Goal: Information Seeking & Learning: Learn about a topic

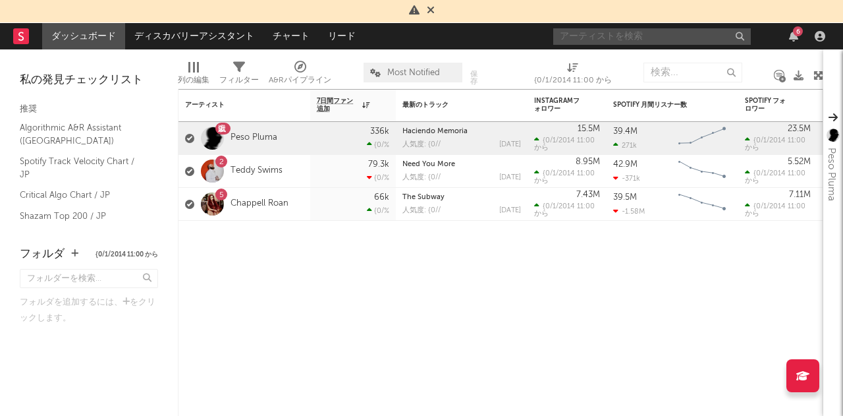
click at [585, 36] on input "text" at bounding box center [652, 36] width 198 height 16
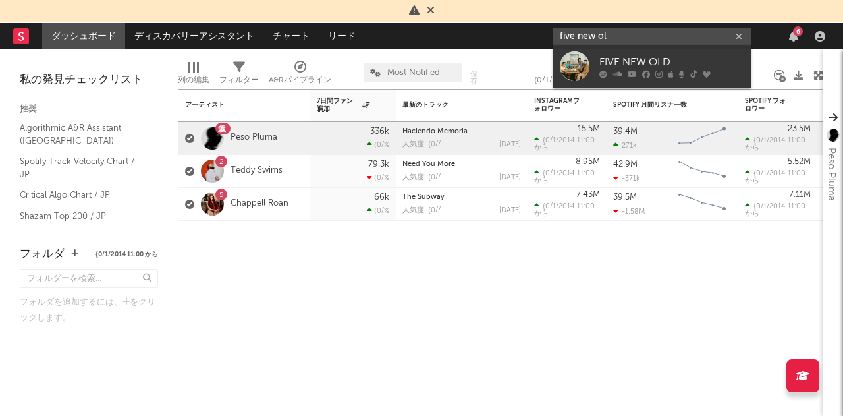
type input "five new ol"
click at [620, 60] on div "FIVE NEW OLD" at bounding box center [671, 63] width 145 height 16
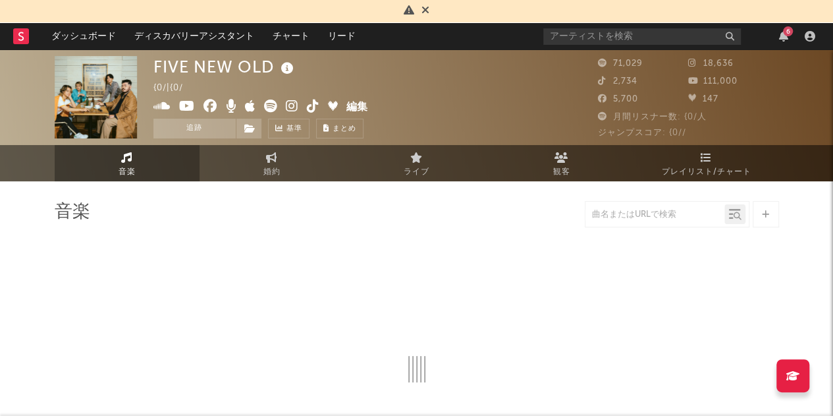
select select "6m"
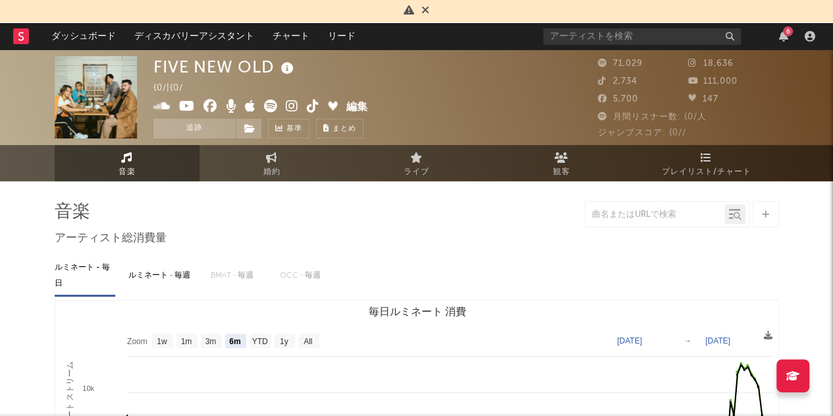
click at [290, 167] on link "婚約" at bounding box center [272, 163] width 145 height 36
select select "1w"
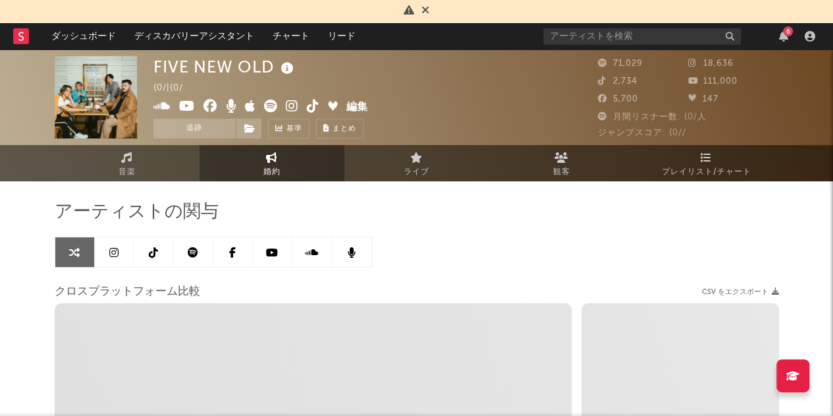
click at [431, 159] on link "ライブ" at bounding box center [416, 163] width 145 height 36
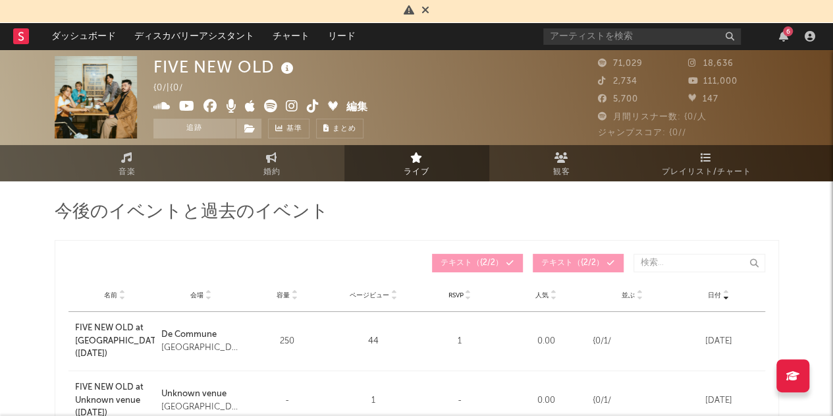
click at [566, 156] on icon at bounding box center [561, 157] width 14 height 11
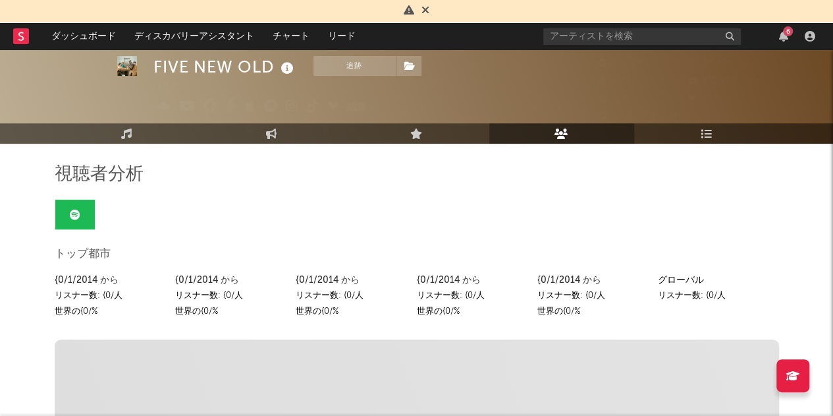
scroll to position [38, 0]
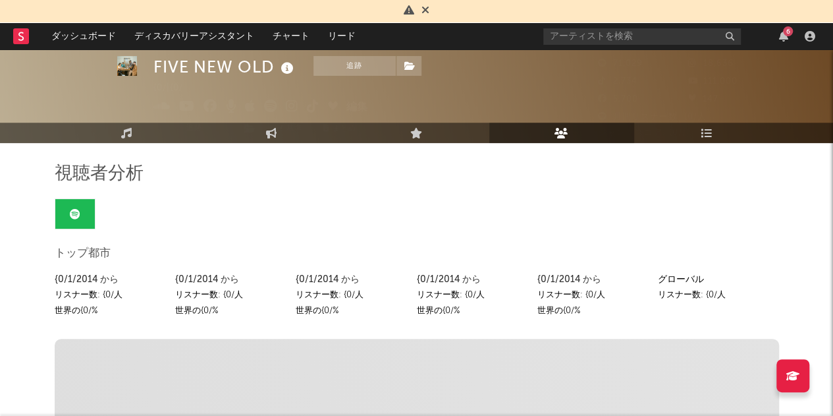
click at [68, 219] on link at bounding box center [75, 214] width 40 height 30
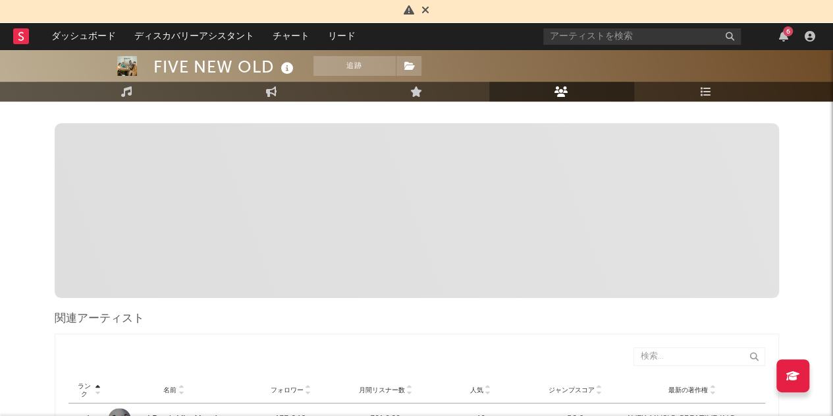
scroll to position [255, 0]
click at [206, 234] on span "発見日 もっと見せる Playlist Description Playlist Description Playlist Description Playl…" at bounding box center [417, 209] width 724 height 174
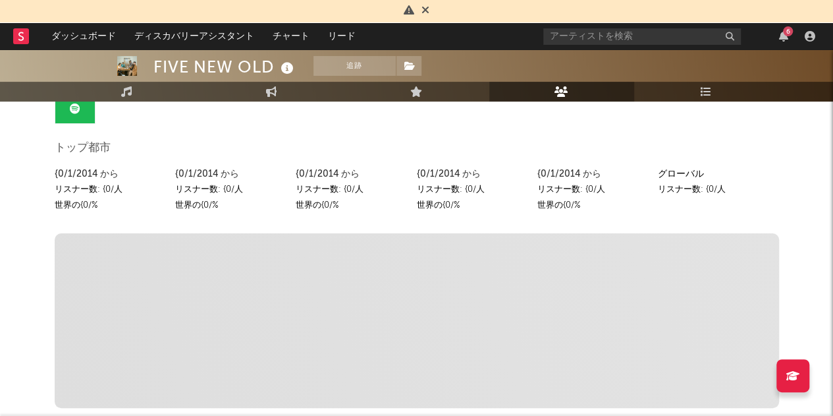
scroll to position [143, 0]
click at [323, 196] on div "リスナー数: {0/人" at bounding box center [351, 190] width 111 height 16
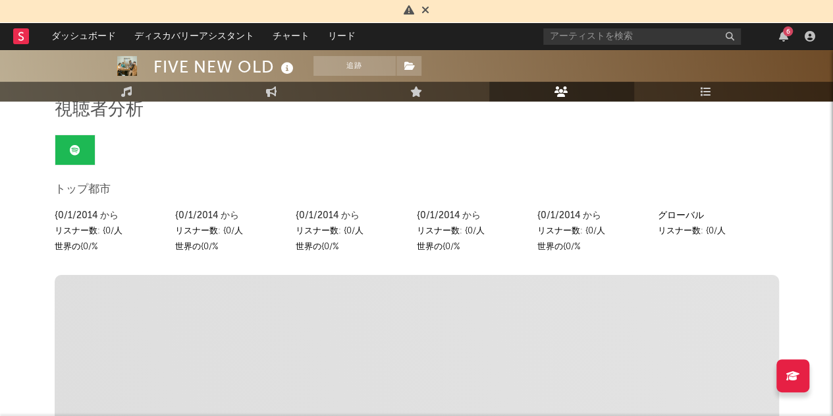
scroll to position [0, 0]
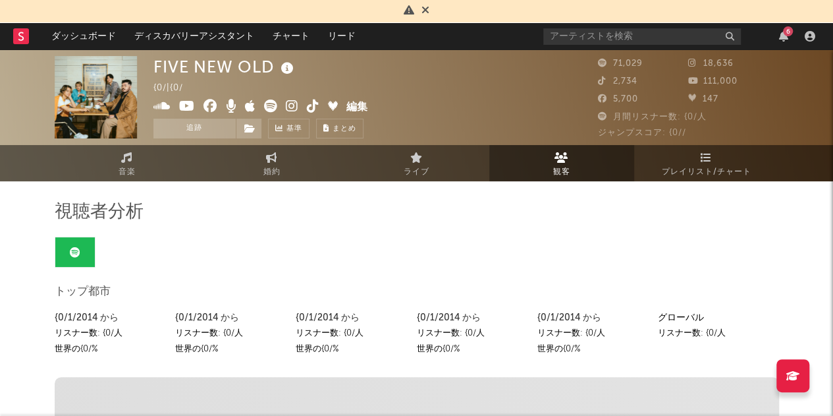
click at [674, 172] on span "プレイリスト/チャート" at bounding box center [707, 172] width 90 height 16
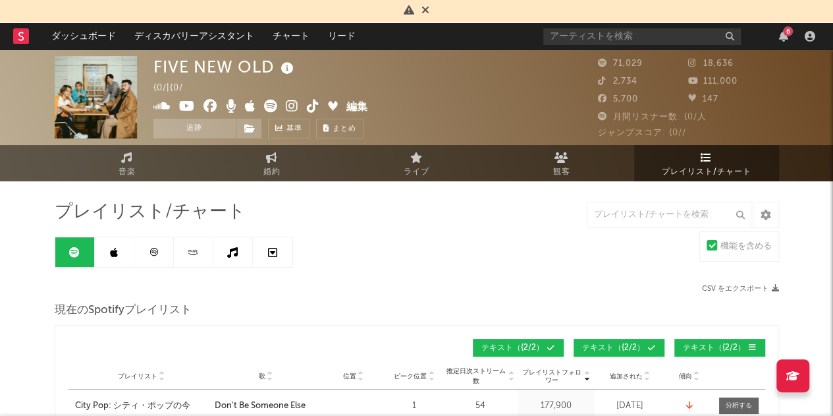
click at [570, 173] on link "観客" at bounding box center [561, 163] width 145 height 36
